Goal: Information Seeking & Learning: Check status

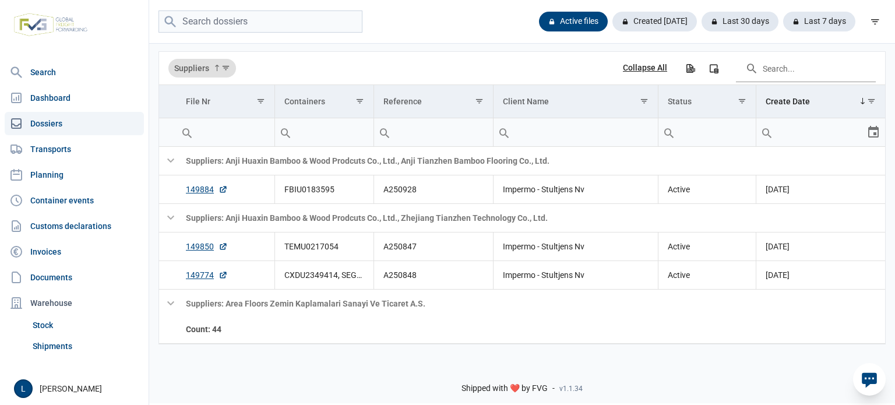
click at [268, 34] on div "Active files Created today Last 30 days Last 7 days" at bounding box center [522, 22] width 746 height 44
click at [256, 29] on input "search" at bounding box center [260, 21] width 204 height 23
paste input "149966"
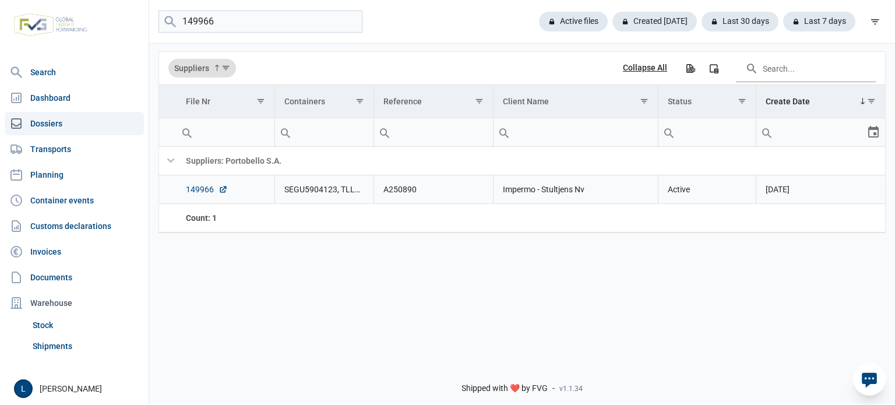
click at [206, 187] on link "149966" at bounding box center [207, 190] width 42 height 12
click at [188, 191] on link "149966" at bounding box center [207, 190] width 42 height 12
click at [282, 18] on input "149966" at bounding box center [260, 21] width 204 height 23
paste input "NYKU488355"
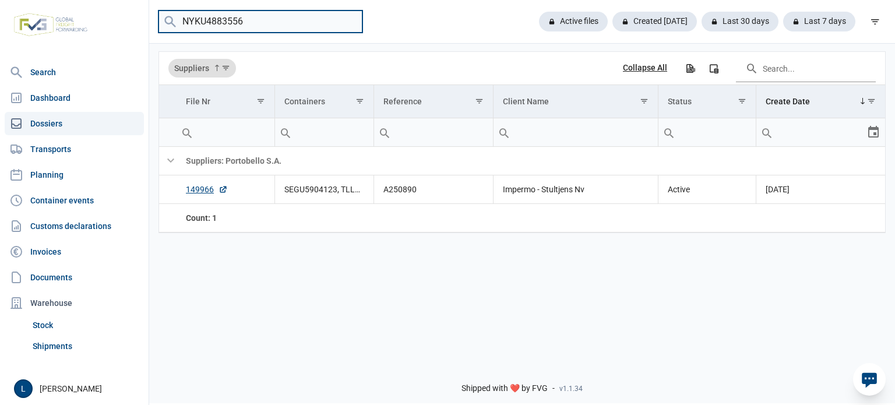
type input "NYKU4883556"
click at [214, 188] on link "150139" at bounding box center [207, 190] width 42 height 12
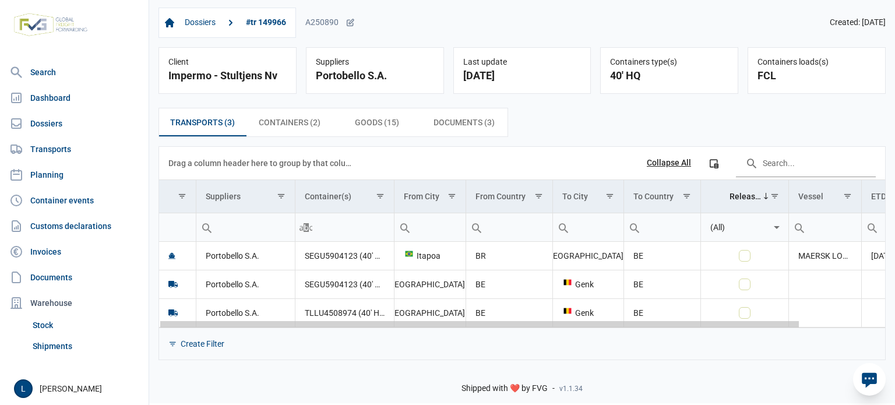
drag, startPoint x: 343, startPoint y: 326, endPoint x: 404, endPoint y: 345, distance: 63.4
click at [414, 344] on body "For evaluation purposes only. Redistribution prohibited. Please register an exi…" at bounding box center [447, 182] width 895 height 405
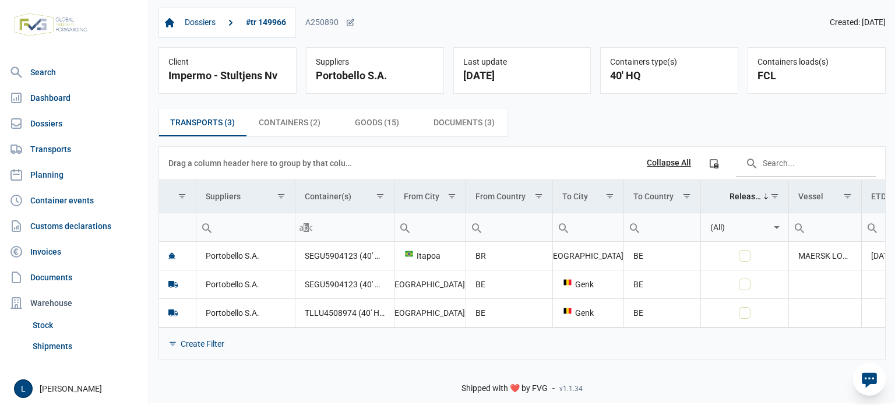
click at [305, 130] on div "Containers (2) Containers (2)" at bounding box center [289, 122] width 87 height 28
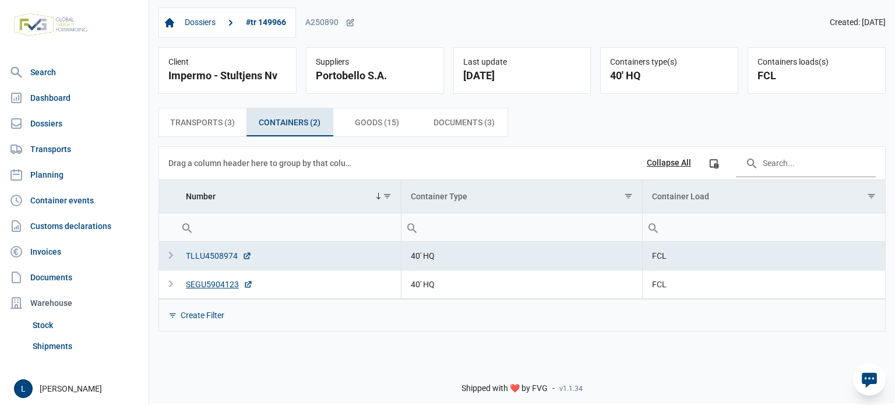
click at [221, 255] on div "TLLU4508974" at bounding box center [219, 256] width 66 height 12
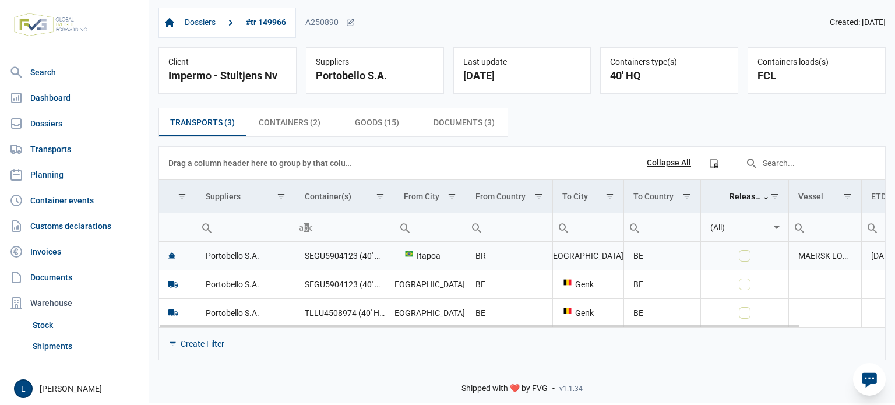
click at [336, 253] on td "SEGU5904123 (40' HQ), TLLU4508974 (40' HQ)" at bounding box center [344, 256] width 99 height 29
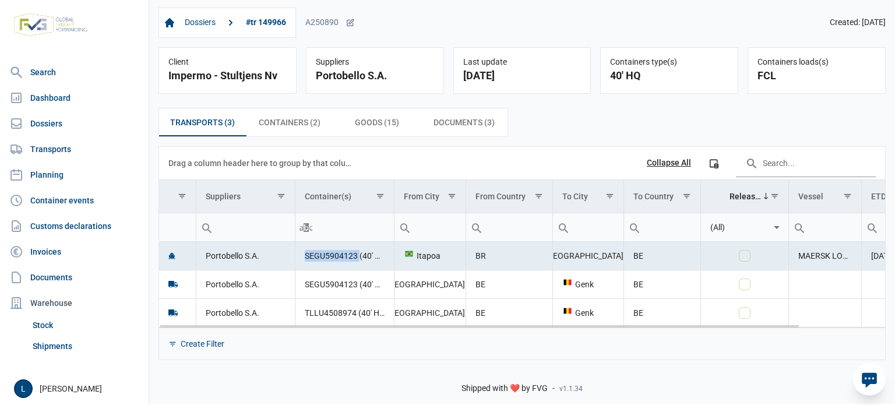
click at [336, 253] on td "SEGU5904123 (40' HQ), TLLU4508974 (40' HQ)" at bounding box center [344, 256] width 99 height 29
copy td "SEGU5904123"
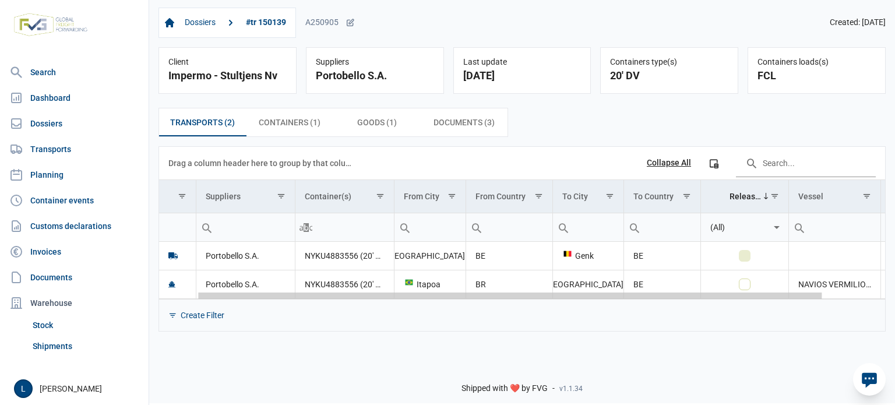
scroll to position [0, 116]
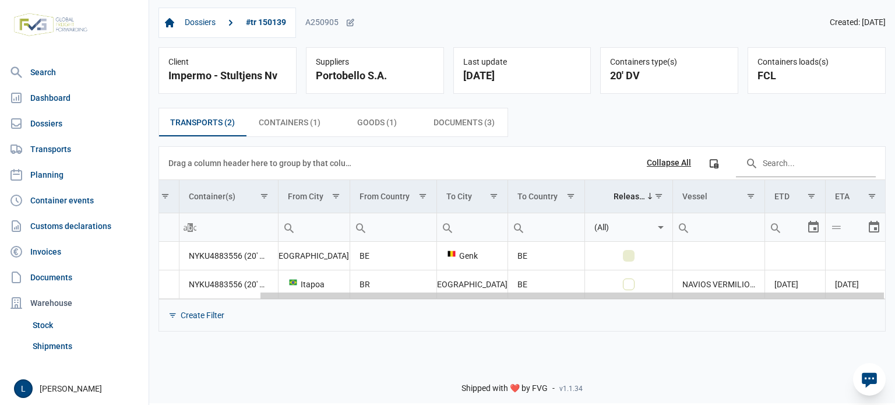
drag, startPoint x: 469, startPoint y: 296, endPoint x: 807, endPoint y: 305, distance: 338.0
click at [807, 305] on body "For evaluation purposes only. Redistribution prohibited. Please register an exi…" at bounding box center [447, 182] width 895 height 405
